Goal: Transaction & Acquisition: Purchase product/service

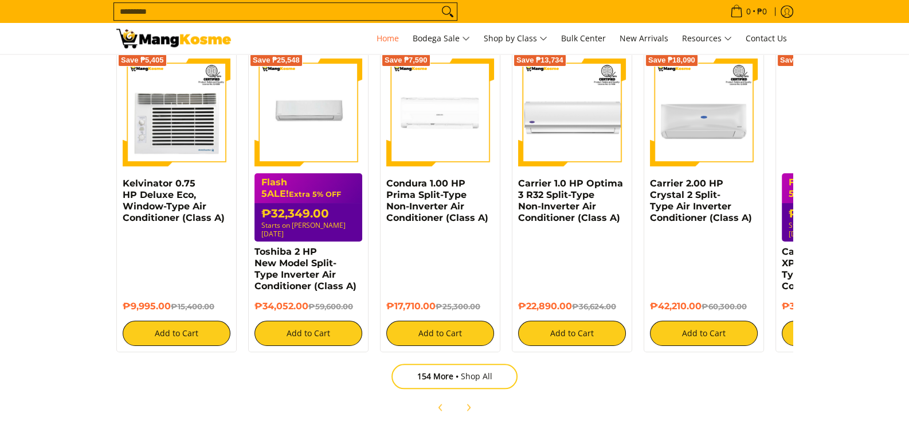
scroll to position [1376, 0]
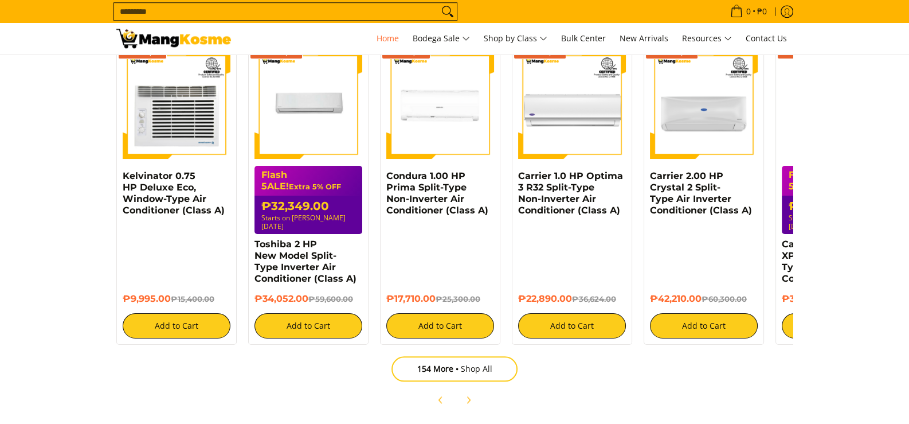
click at [870, 314] on section "Explore our products Air Conditioners Refrigerators Small Appliances Electronic…" at bounding box center [454, 177] width 909 height 492
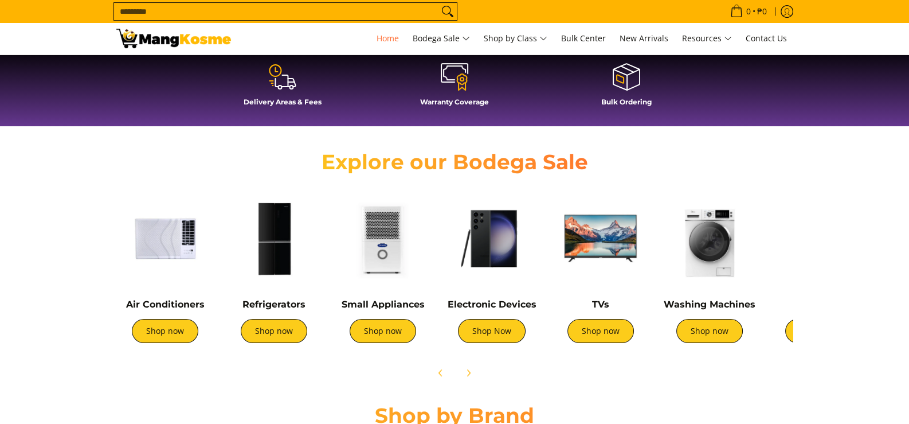
drag, startPoint x: 865, startPoint y: 224, endPoint x: 685, endPoint y: 95, distance: 220.6
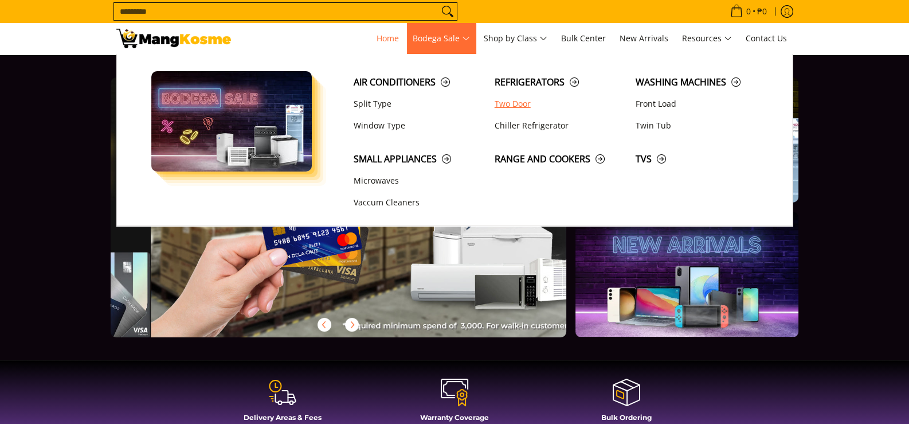
scroll to position [0, 1367]
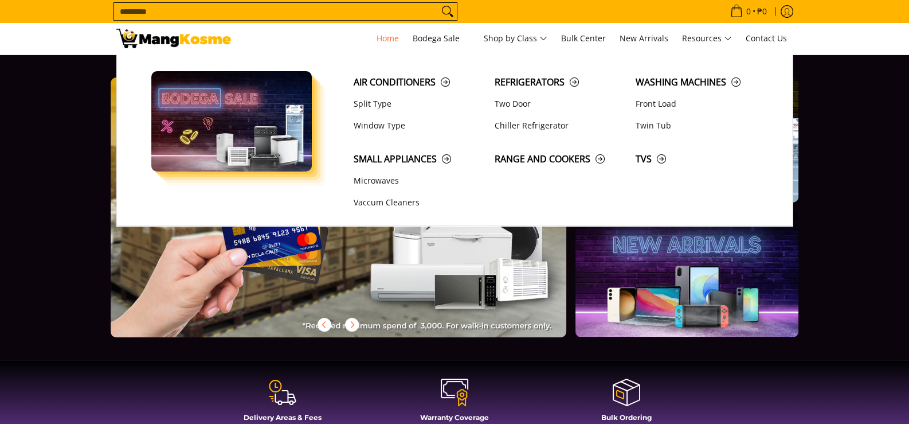
click at [850, 223] on section at bounding box center [454, 206] width 909 height 305
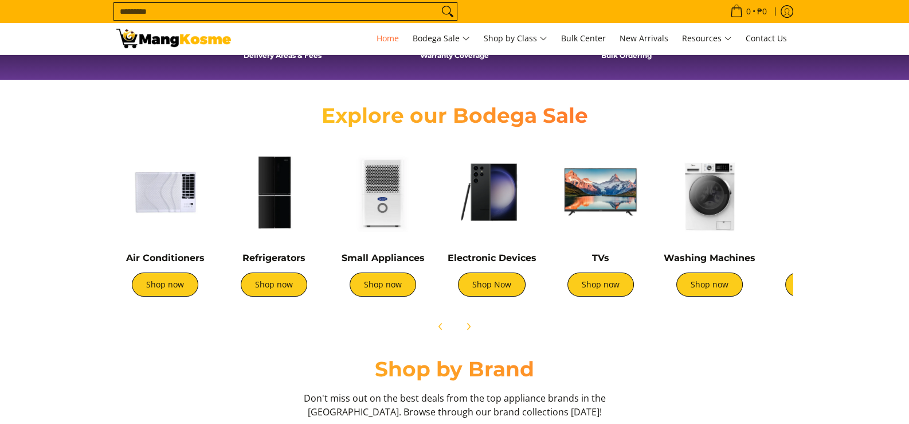
scroll to position [344, 0]
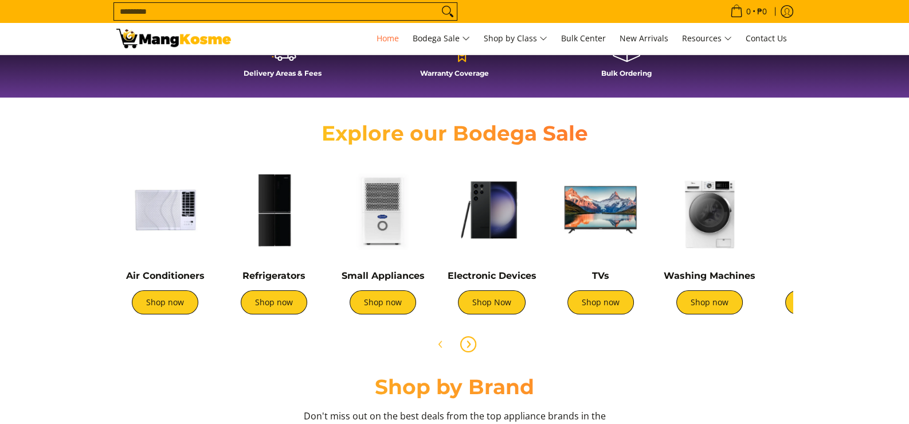
drag, startPoint x: 480, startPoint y: 351, endPoint x: 471, endPoint y: 343, distance: 12.2
click at [479, 350] on button "Next" at bounding box center [468, 343] width 25 height 25
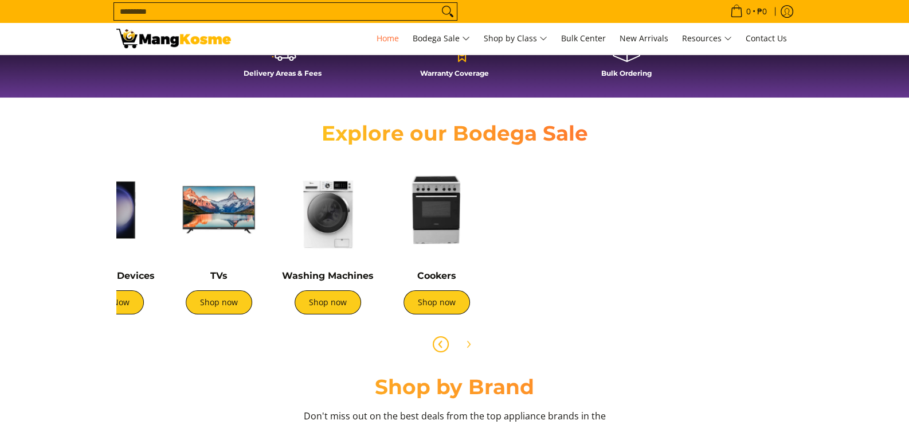
click at [428, 342] on button "Previous" at bounding box center [440, 343] width 25 height 25
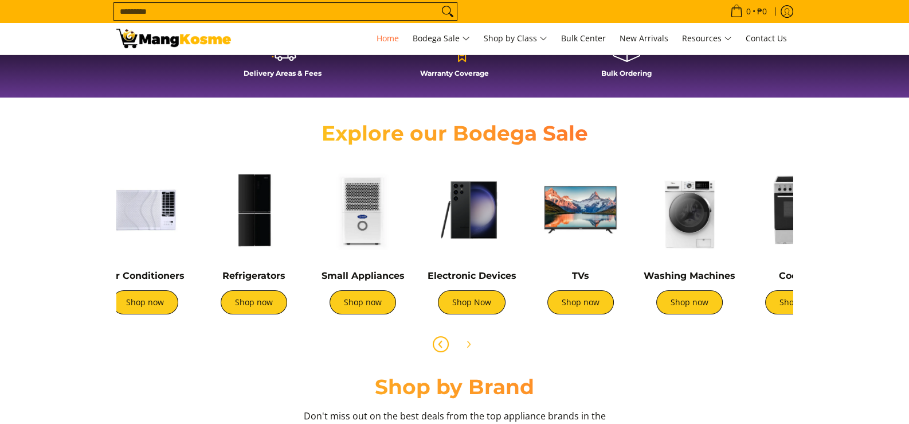
scroll to position [0, 0]
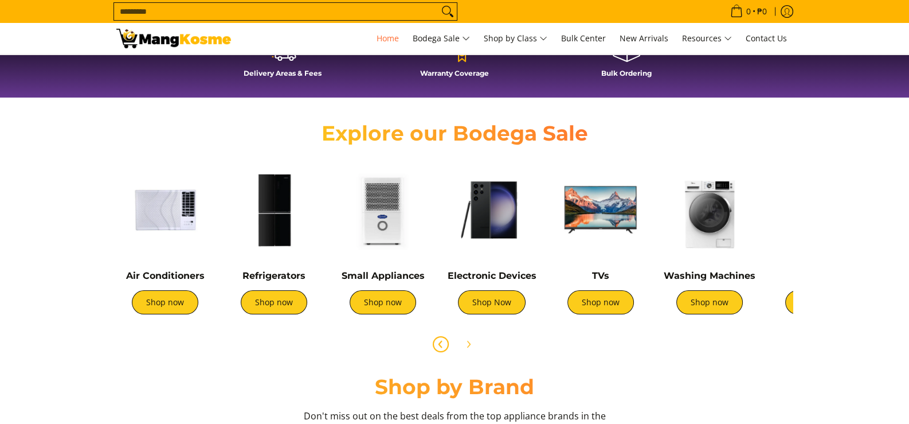
click at [137, 215] on img at bounding box center [164, 209] width 97 height 97
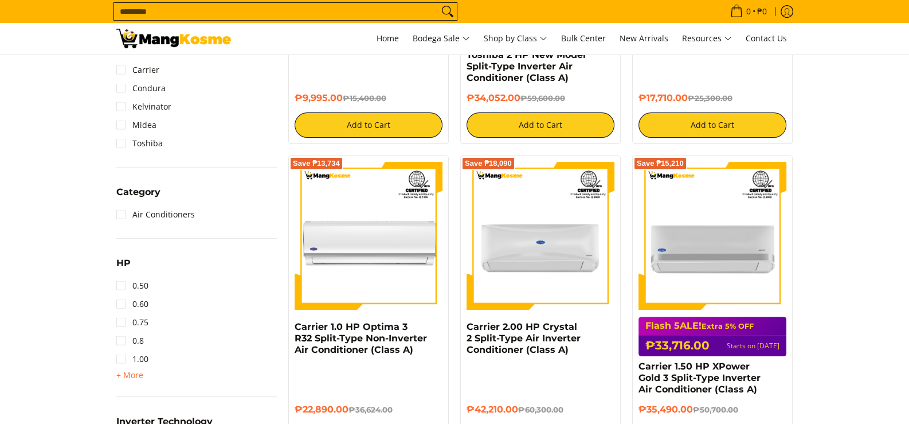
scroll to position [458, 0]
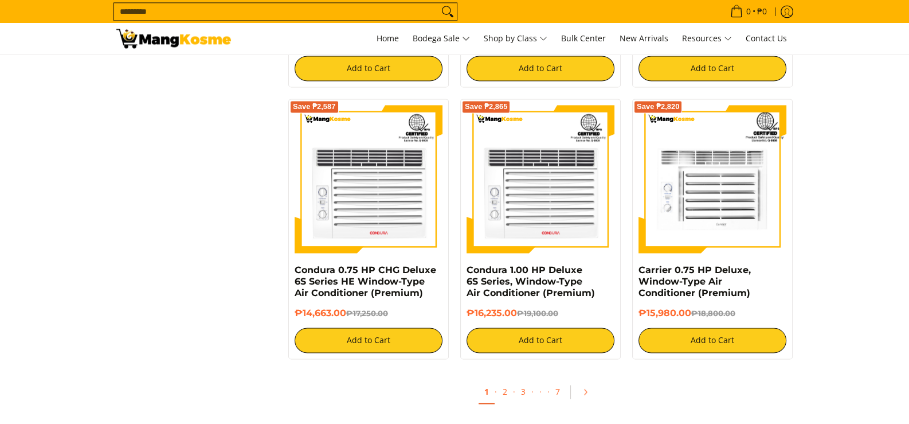
scroll to position [2298, 0]
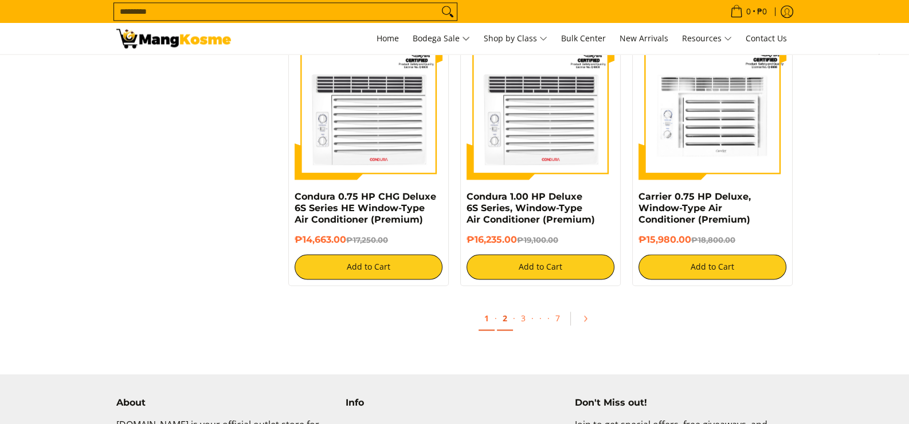
click at [508, 323] on link "2" at bounding box center [505, 318] width 16 height 23
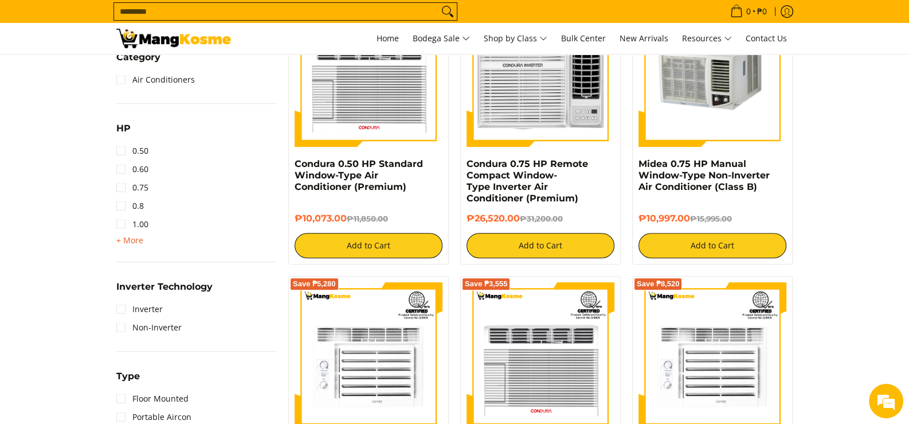
click at [138, 242] on span "+ More" at bounding box center [129, 240] width 27 height 9
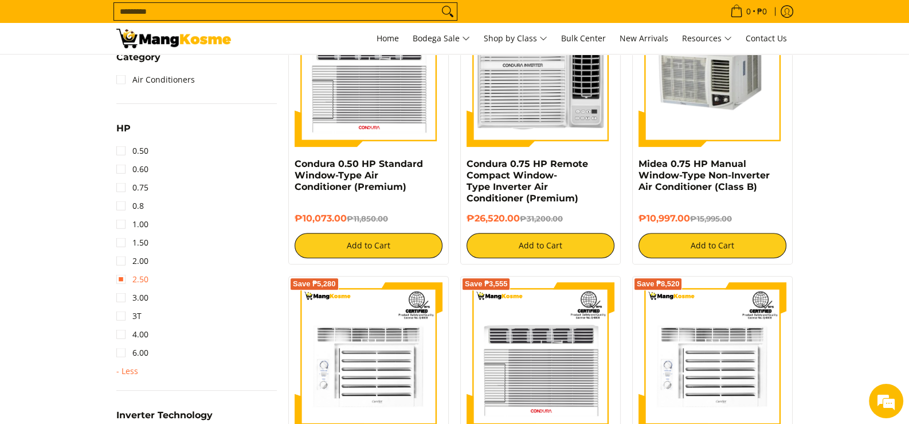
click at [138, 278] on link "2.50" at bounding box center [132, 279] width 32 height 18
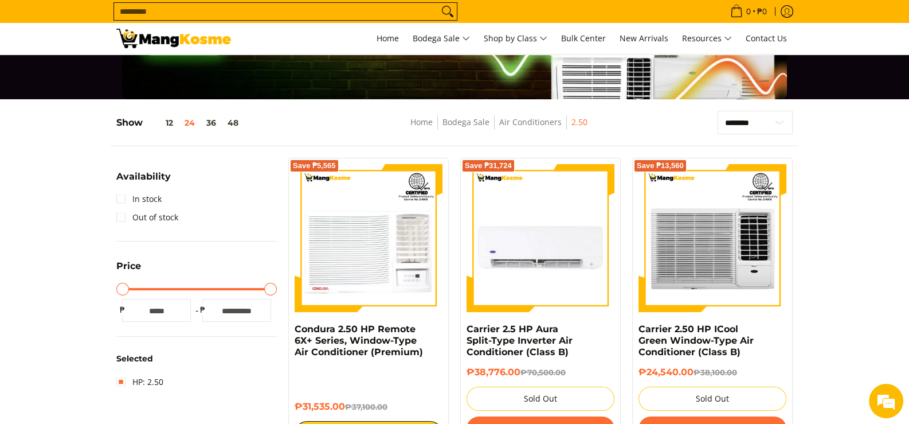
scroll to position [92, 0]
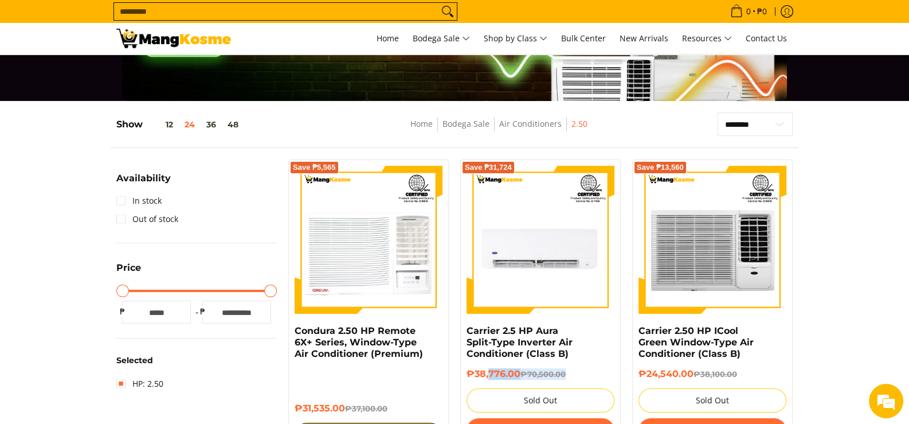
drag, startPoint x: 489, startPoint y: 376, endPoint x: 577, endPoint y: 376, distance: 88.3
click at [576, 376] on h6 "₱38,776.00 ₱70,500.00" at bounding box center [541, 373] width 148 height 11
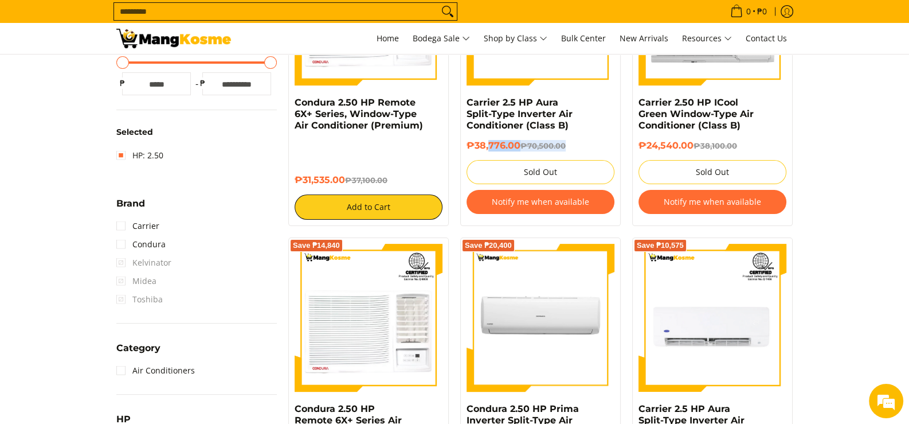
scroll to position [322, 0]
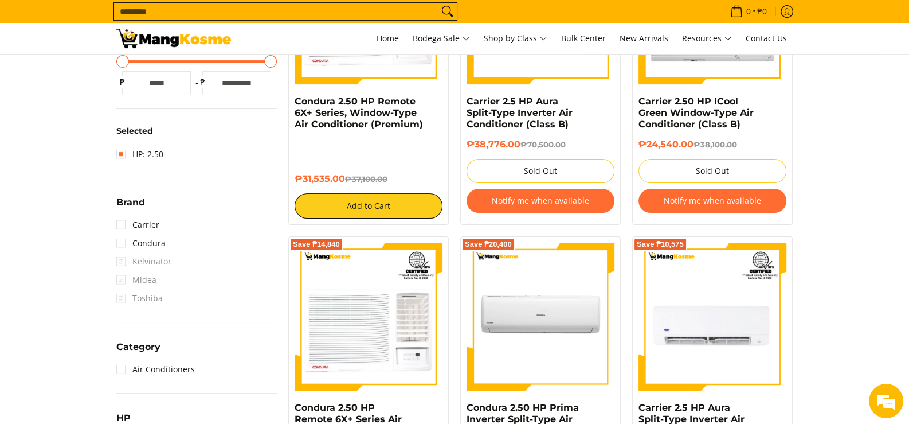
drag, startPoint x: 867, startPoint y: 299, endPoint x: 884, endPoint y: 309, distance: 19.8
click at [868, 300] on section "**********" at bounding box center [454, 391] width 909 height 1039
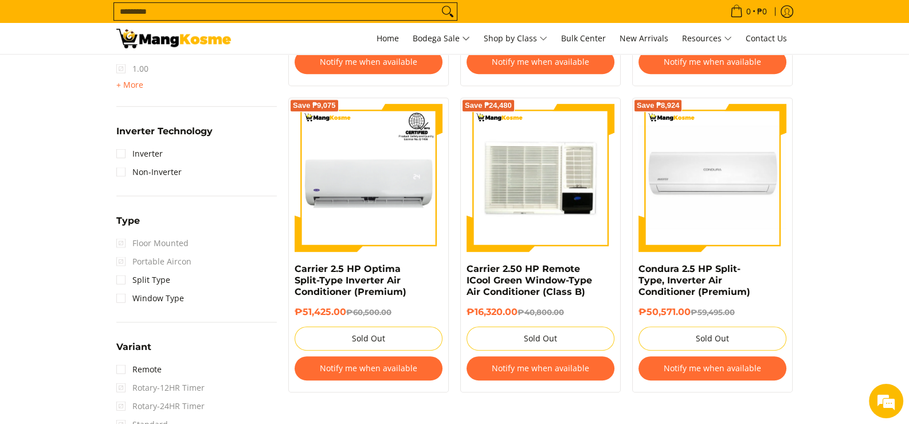
scroll to position [837, 0]
